Goal: Task Accomplishment & Management: Manage account settings

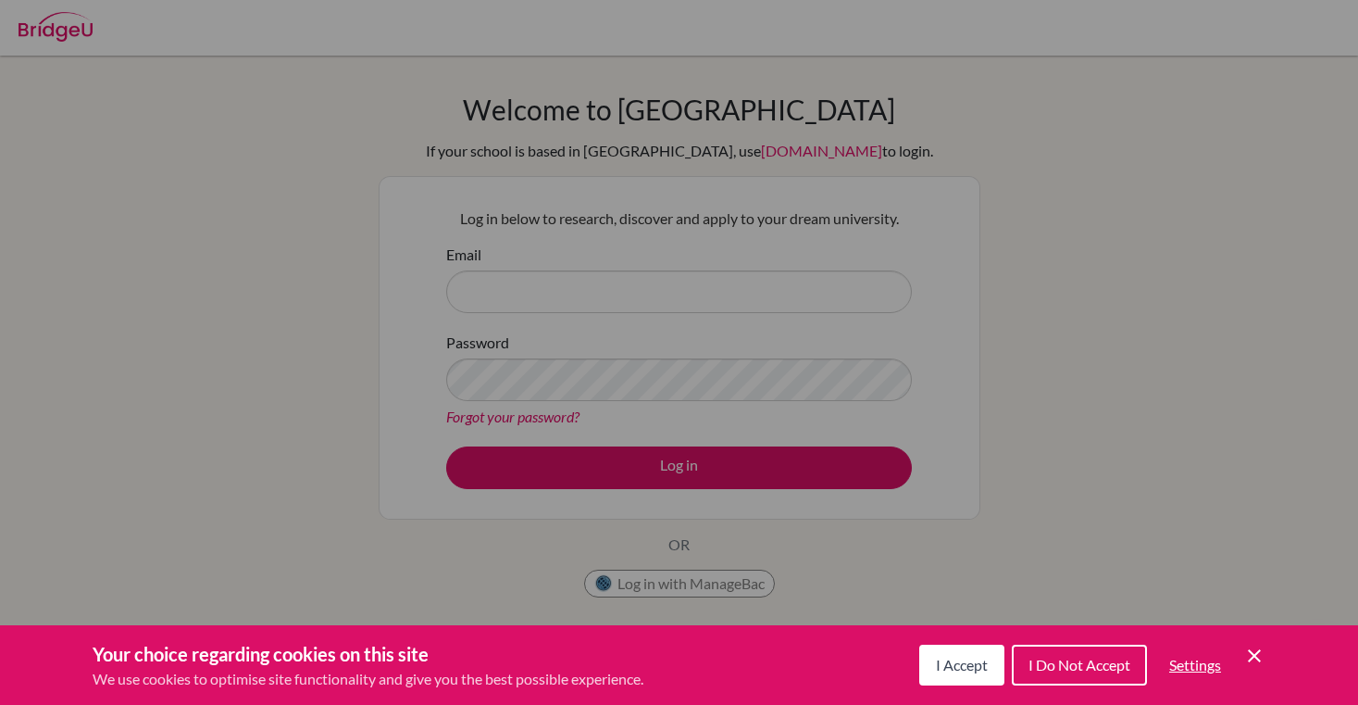
click at [363, 448] on div "Cookie Preferences" at bounding box center [679, 352] width 1358 height 705
click at [971, 667] on span "I Accept" at bounding box center [962, 664] width 52 height 18
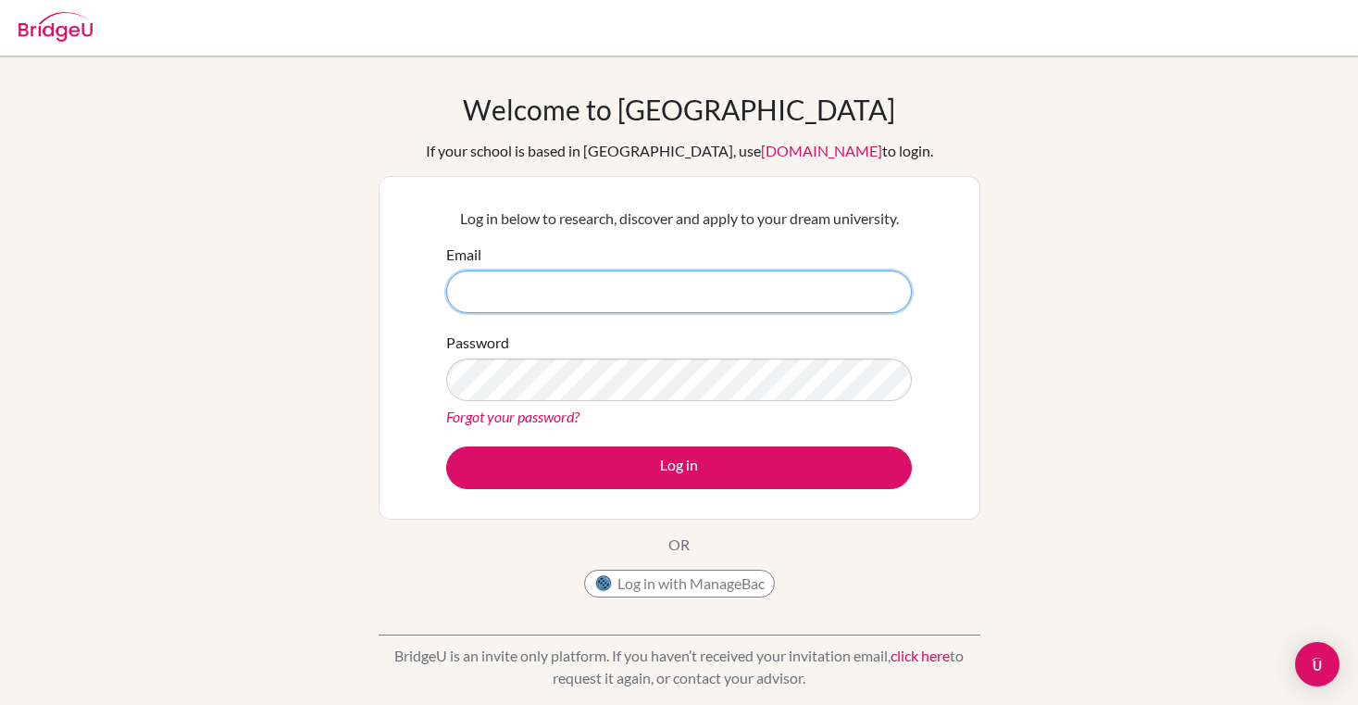
click at [680, 295] on input "Email" at bounding box center [679, 291] width 466 height 43
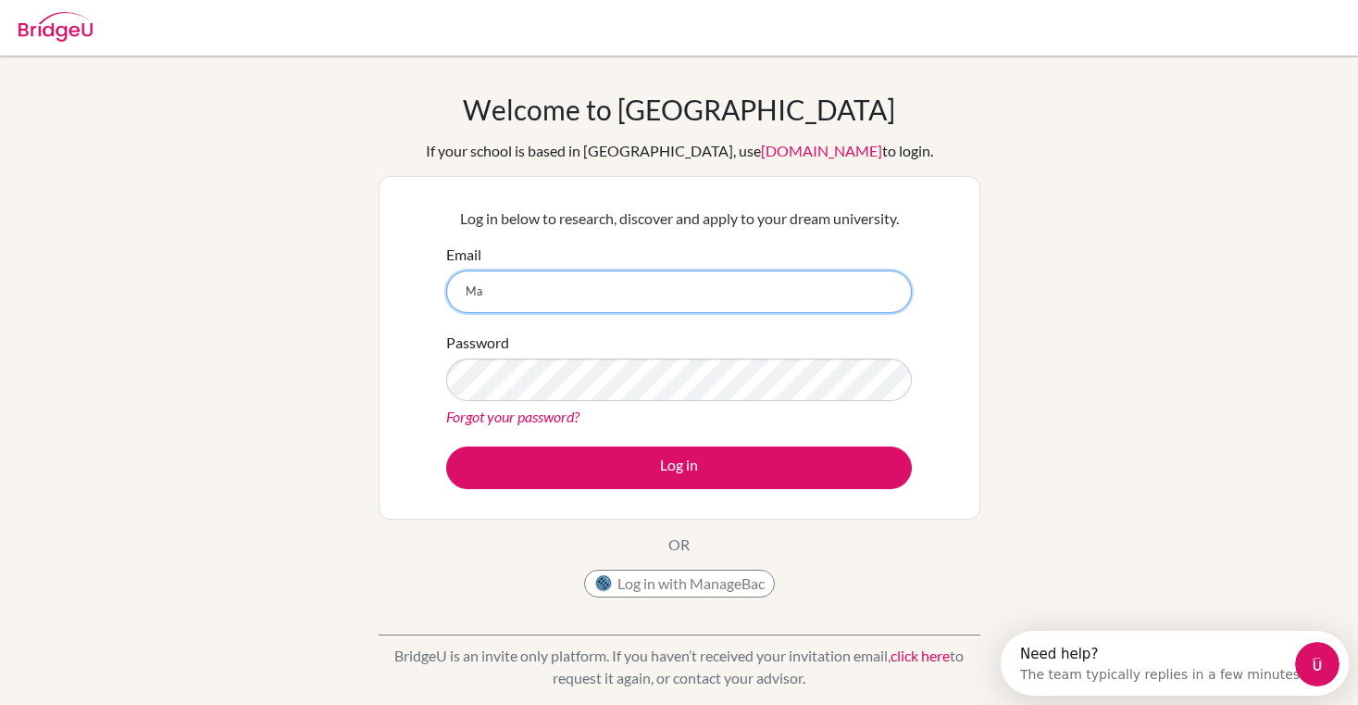
type input "M"
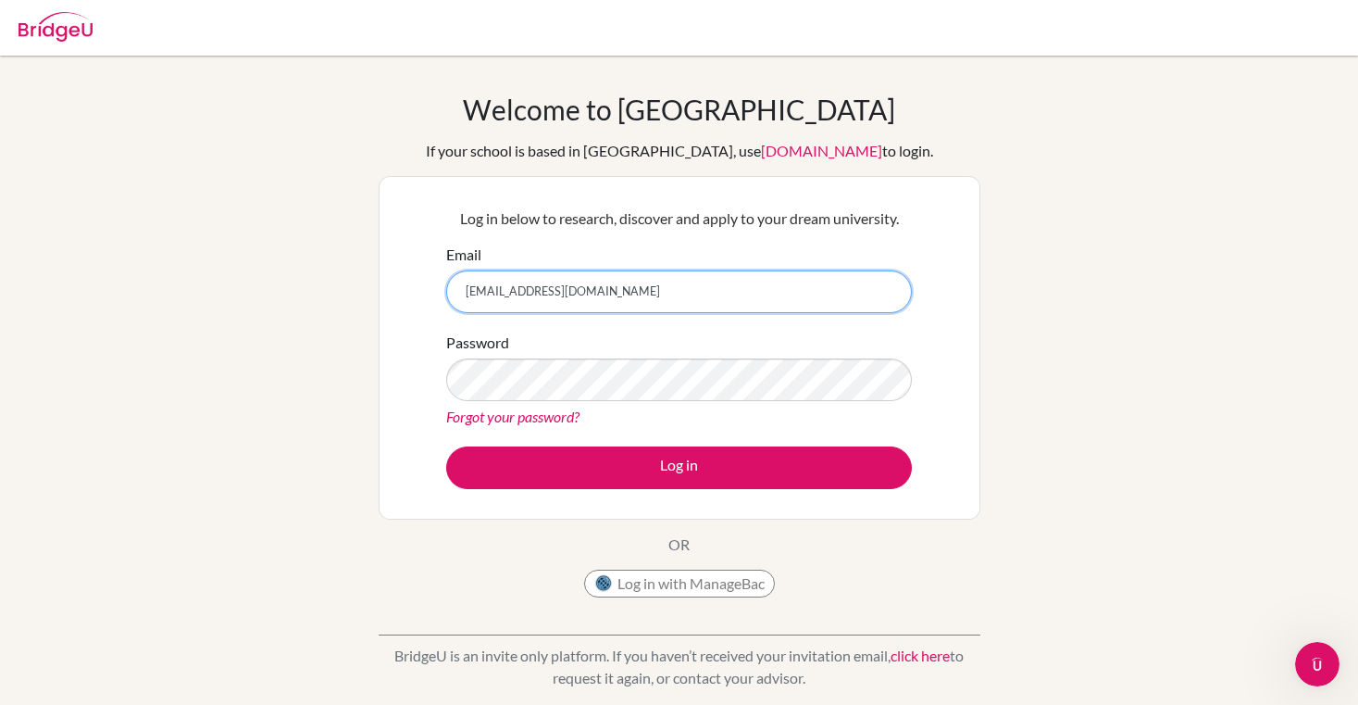
type input "[EMAIL_ADDRESS][DOMAIN_NAME]"
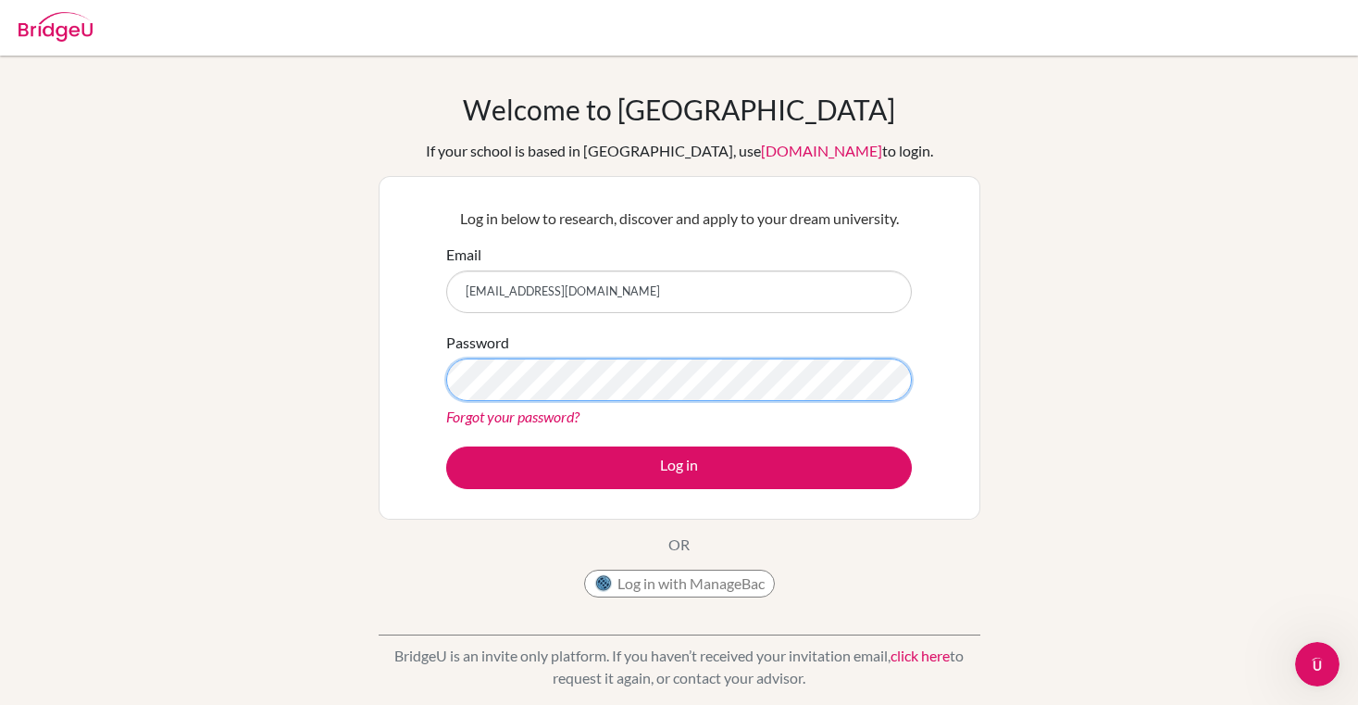
click at [446, 446] on button "Log in" at bounding box center [679, 467] width 466 height 43
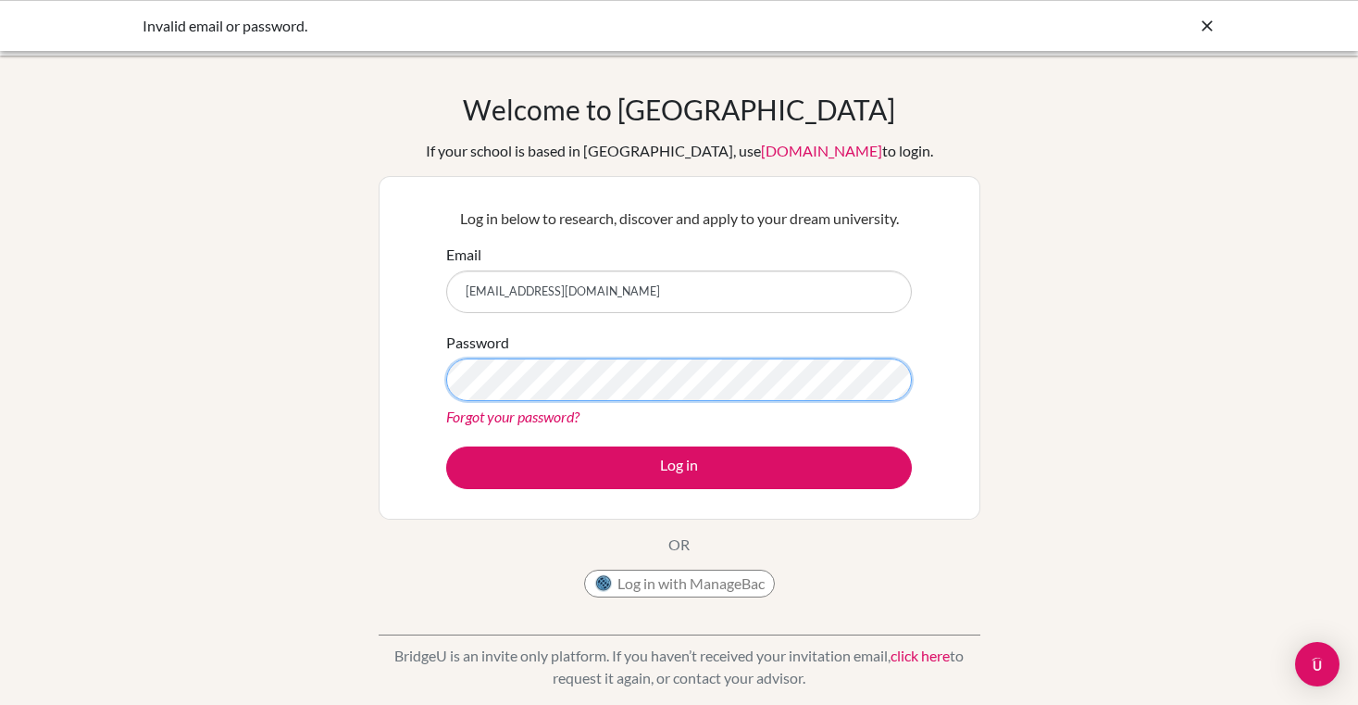
click at [446, 446] on button "Log in" at bounding box center [679, 467] width 466 height 43
click at [568, 418] on link "Forgot your password?" at bounding box center [512, 416] width 133 height 18
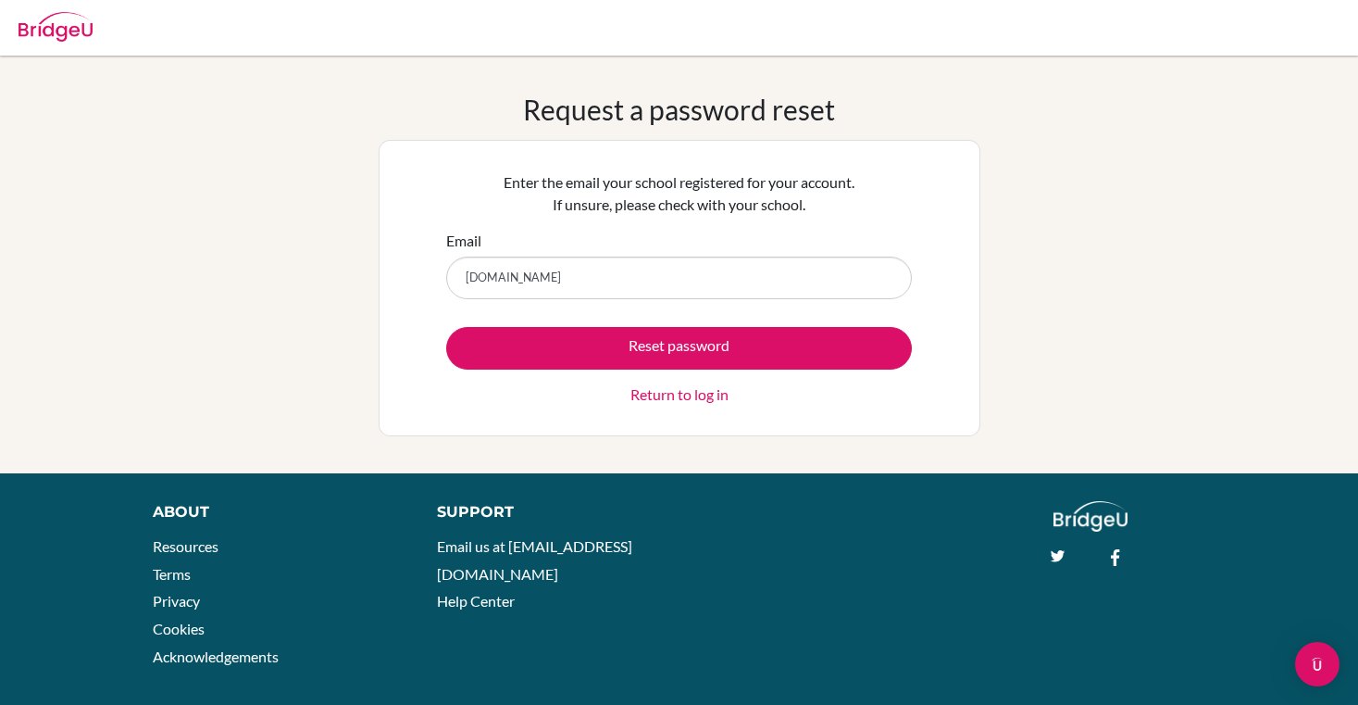
click at [462, 278] on input "horizon.ac.jp" at bounding box center [679, 277] width 466 height 43
click at [446, 327] on button "Reset password" at bounding box center [679, 348] width 466 height 43
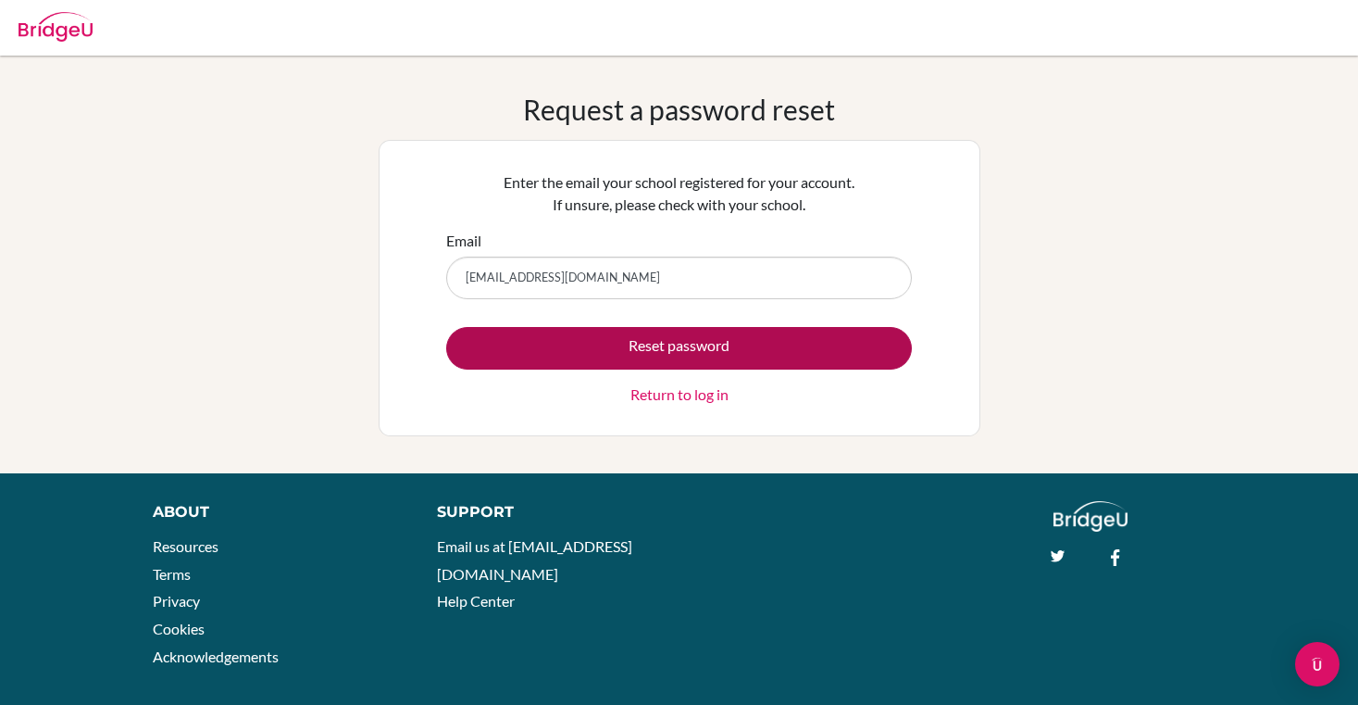
type input "[EMAIL_ADDRESS][DOMAIN_NAME]"
click at [578, 346] on button "Reset password" at bounding box center [679, 348] width 466 height 43
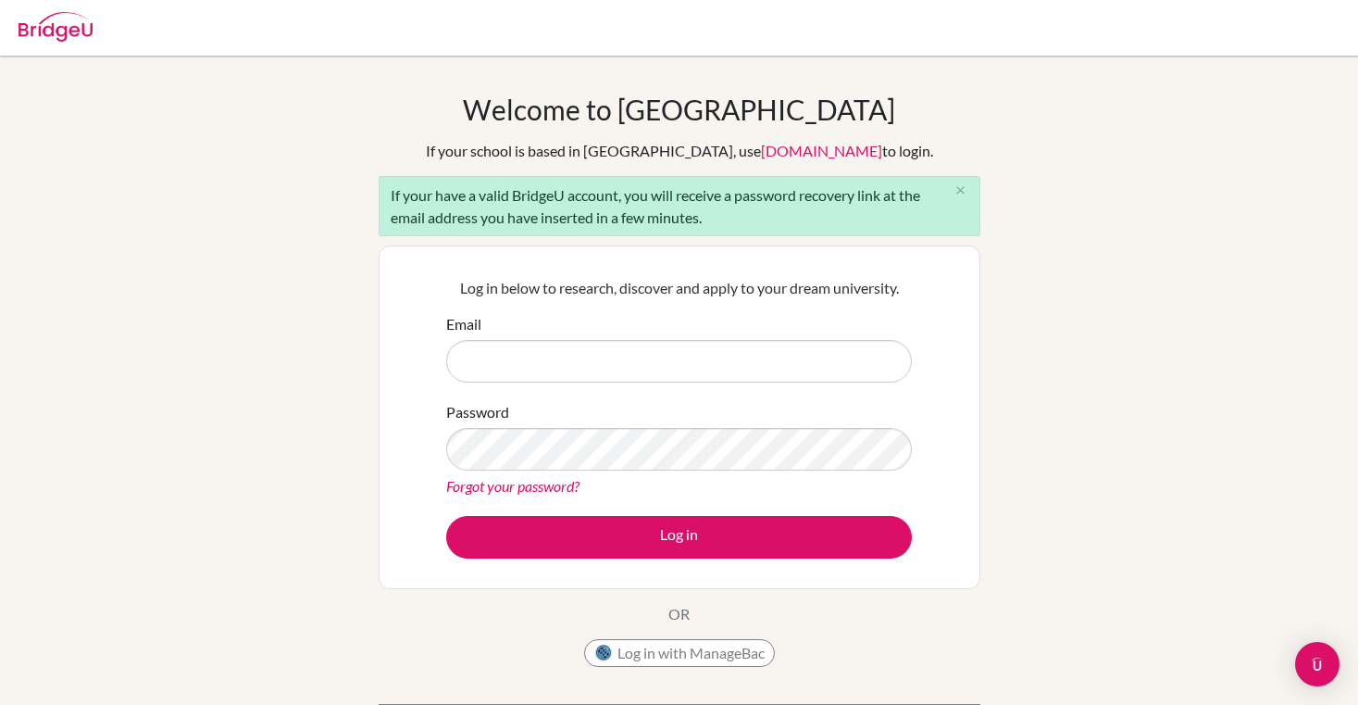
type input "2667@horizon.ac.jp"
click at [531, 492] on link "Forgot your password?" at bounding box center [512, 486] width 133 height 18
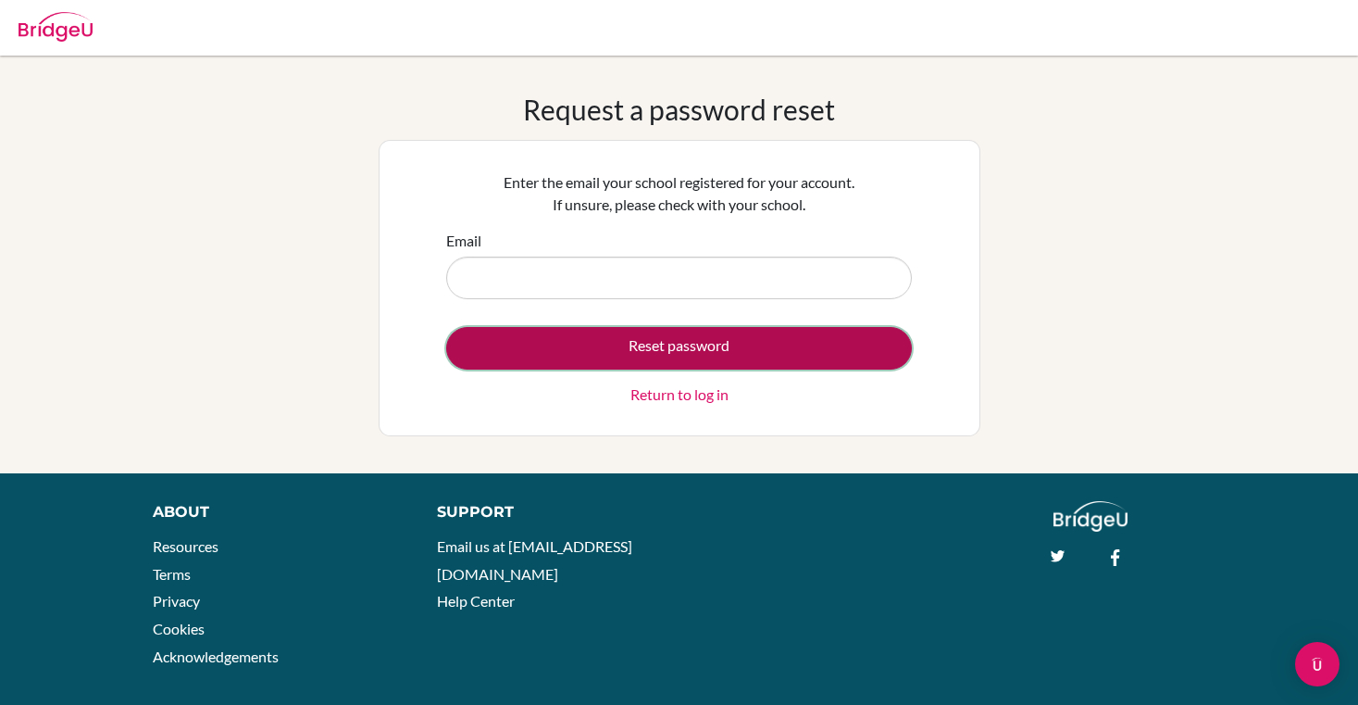
click at [619, 352] on button "Reset password" at bounding box center [679, 348] width 466 height 43
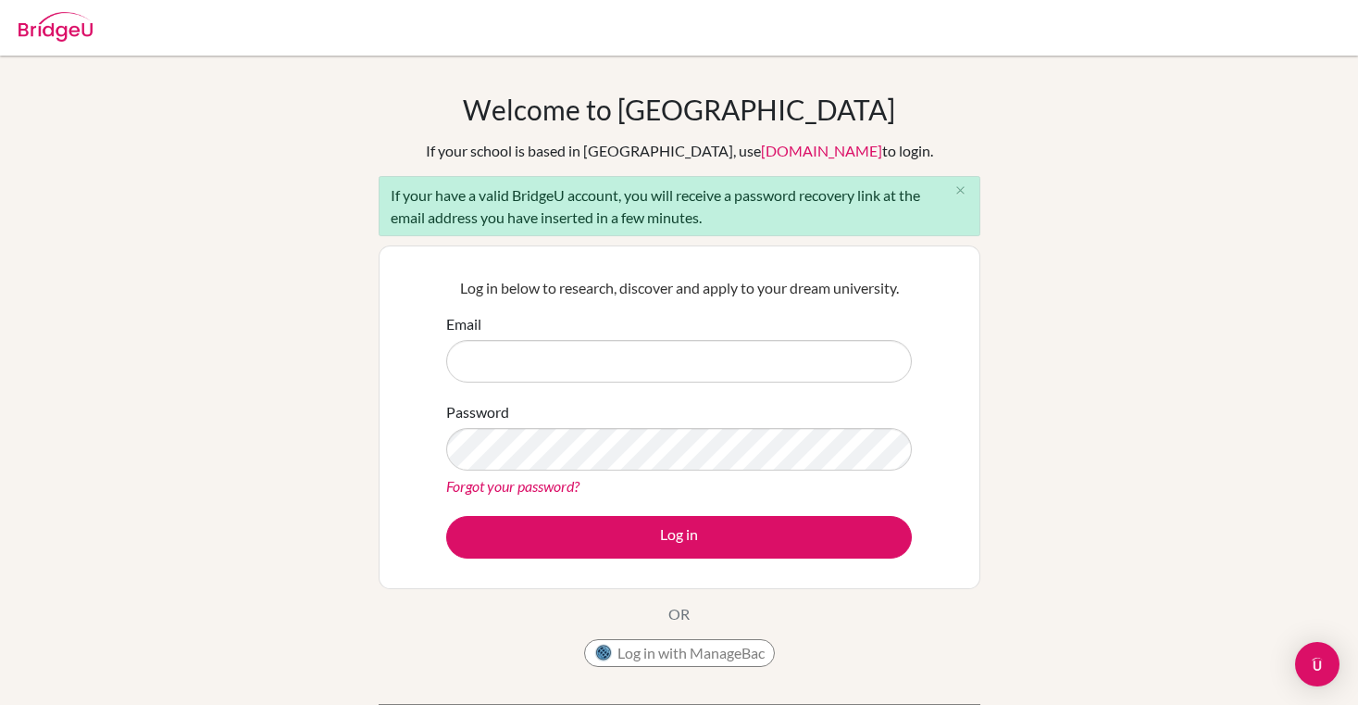
click at [604, 286] on p "Log in below to research, discover and apply to your dream university." at bounding box center [679, 288] width 466 height 22
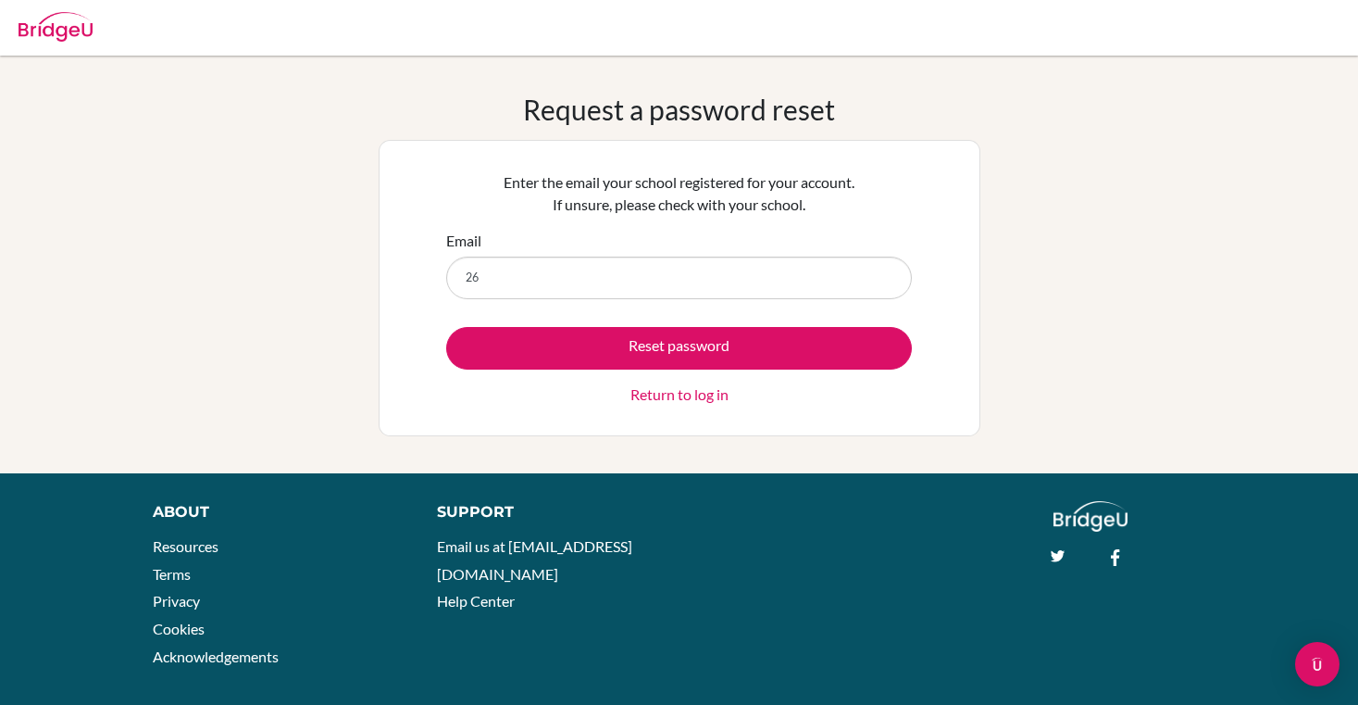
type input "[EMAIL_ADDRESS][DOMAIN_NAME]"
click at [623, 374] on div "Reset password Return to log in" at bounding box center [679, 366] width 466 height 79
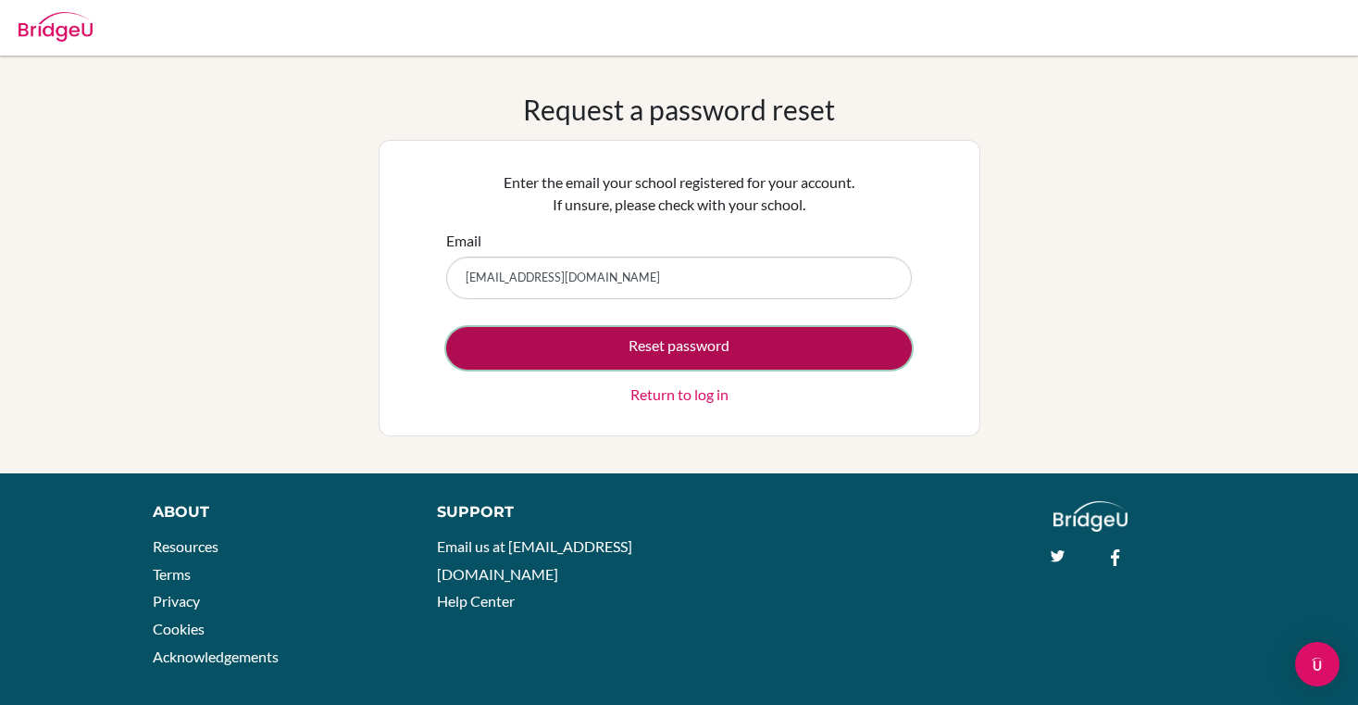
click at [639, 359] on button "Reset password" at bounding box center [679, 348] width 466 height 43
